Goal: Find specific page/section: Find specific page/section

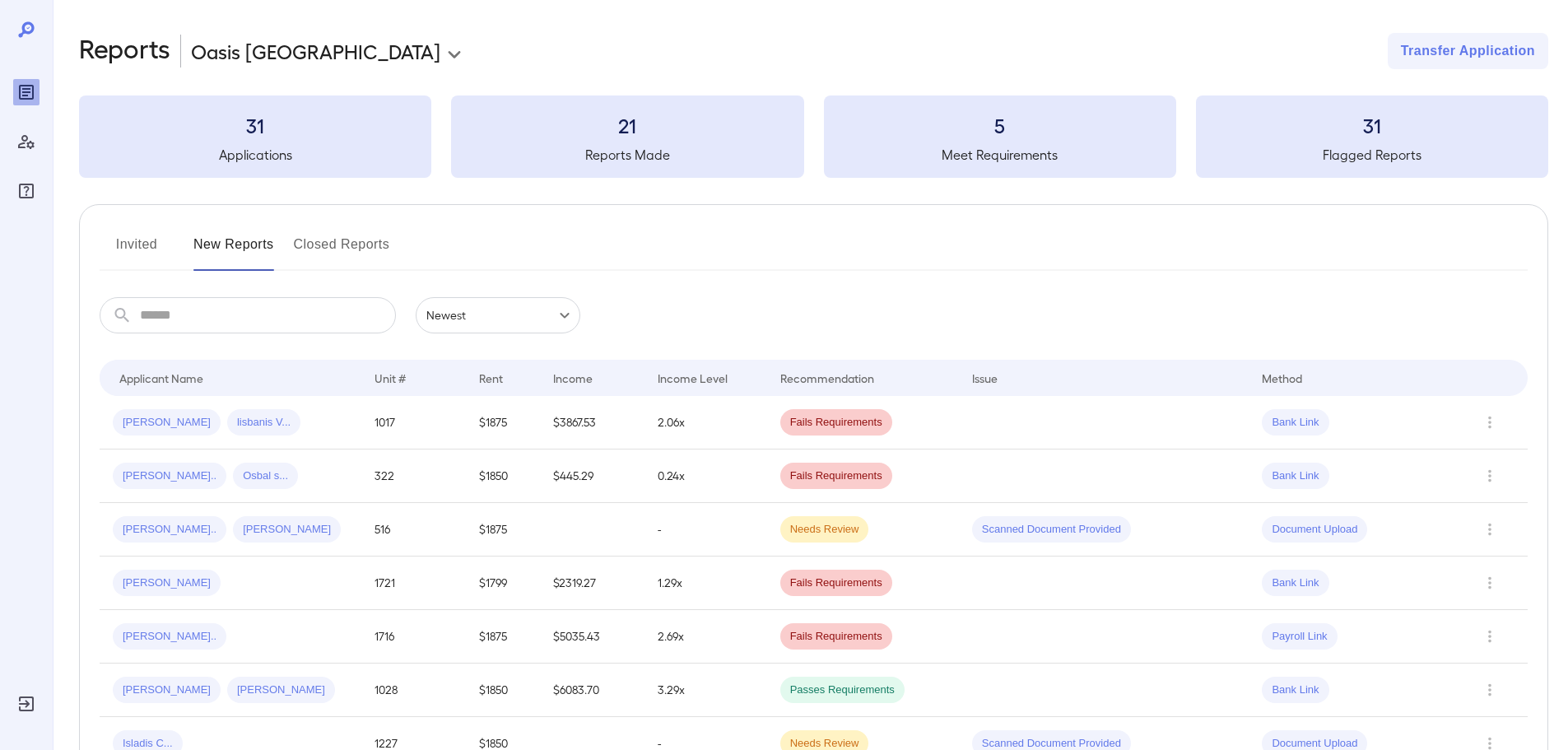
click at [142, 246] on button "Invited" at bounding box center [136, 251] width 74 height 40
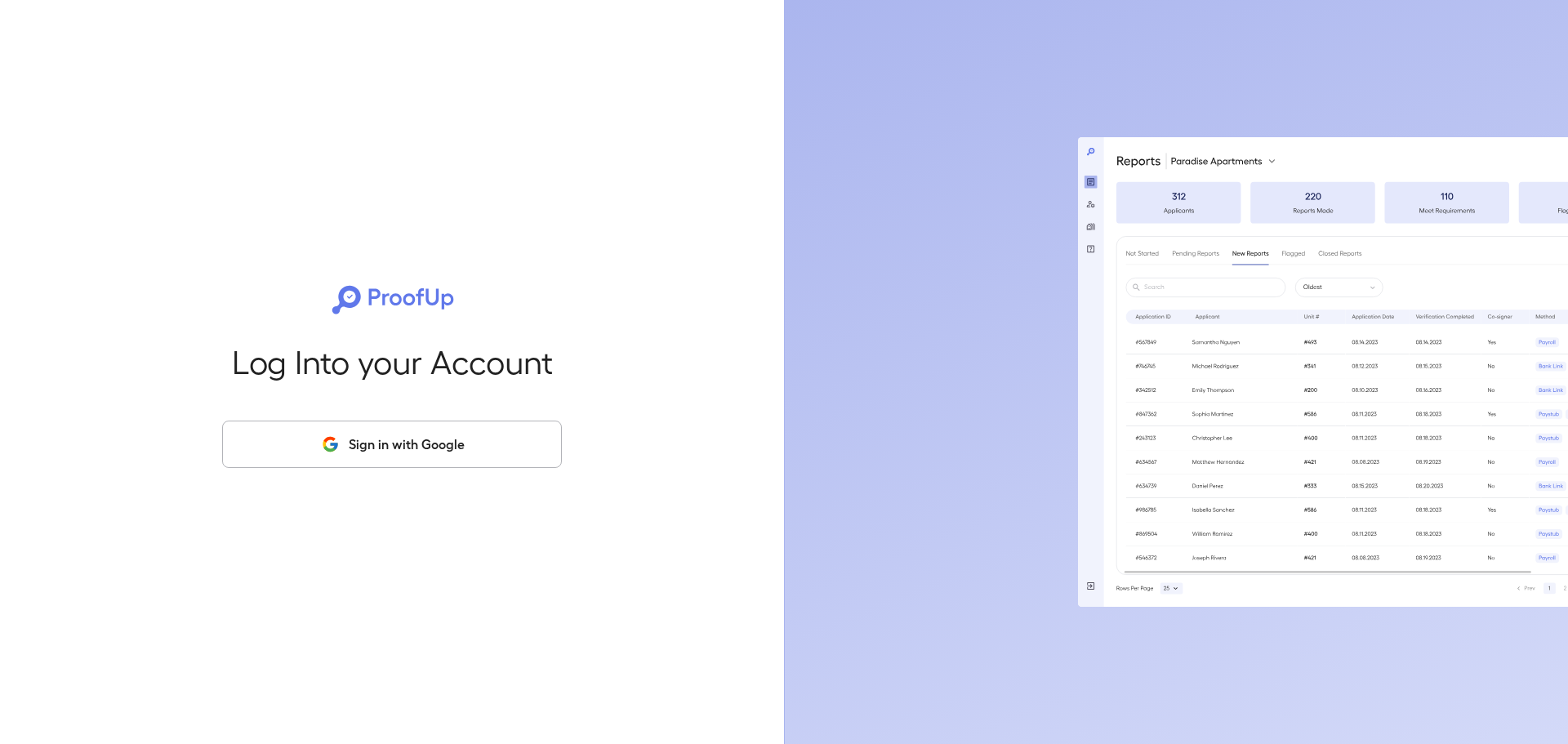
click at [376, 451] on button "Sign in with Google" at bounding box center [392, 444] width 339 height 47
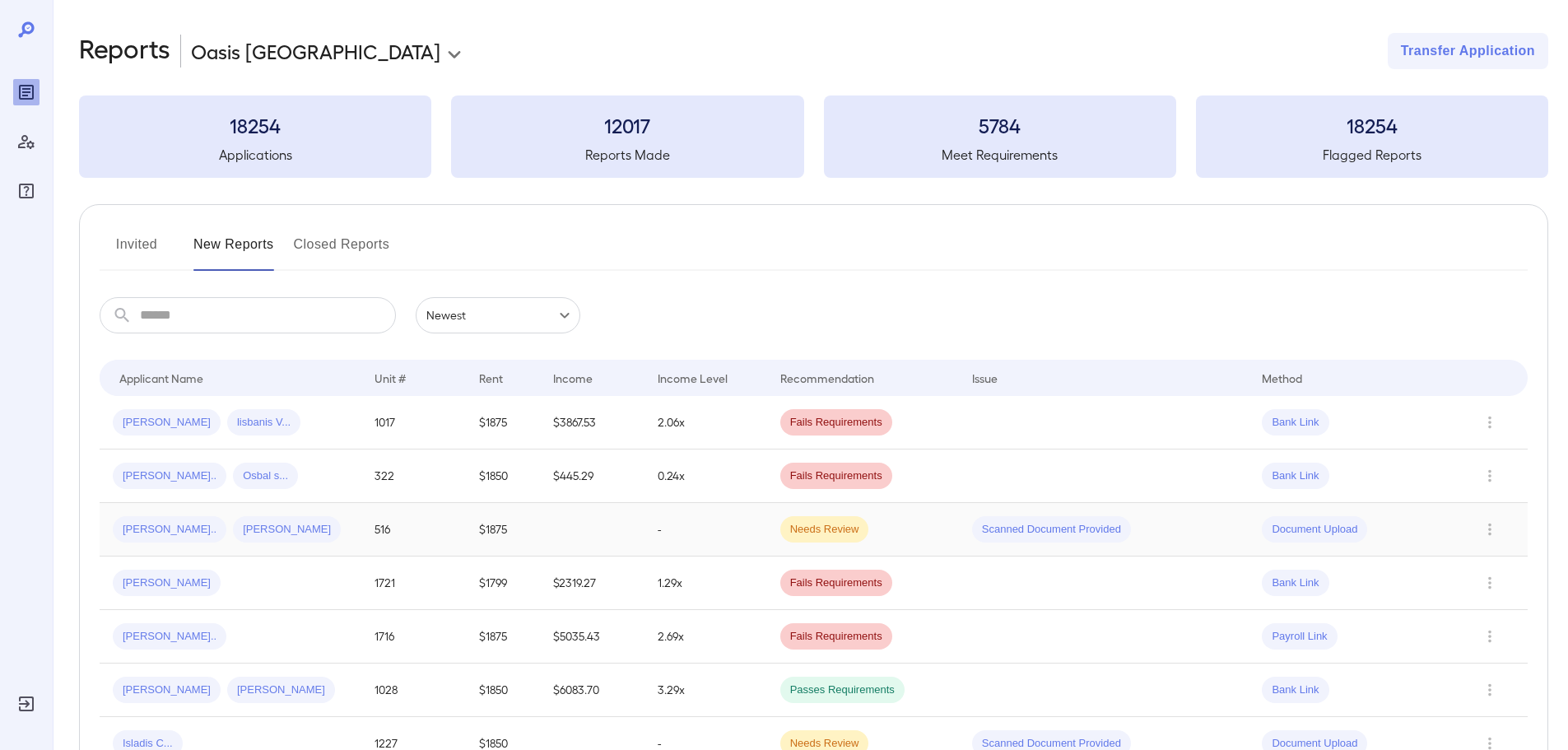
click at [242, 530] on span "[PERSON_NAME]" at bounding box center [287, 530] width 108 height 16
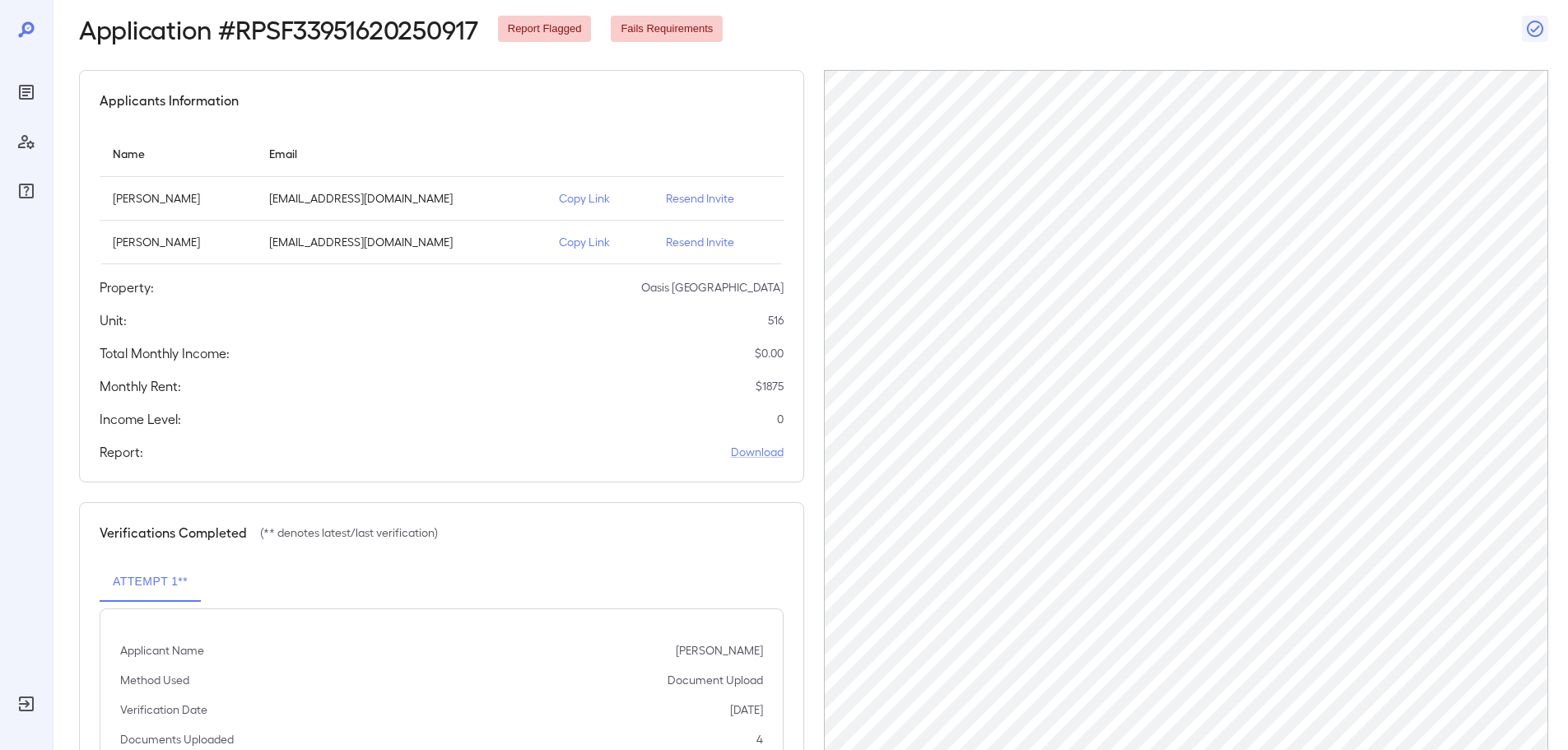
scroll to position [82, 0]
